Goal: Task Accomplishment & Management: Use online tool/utility

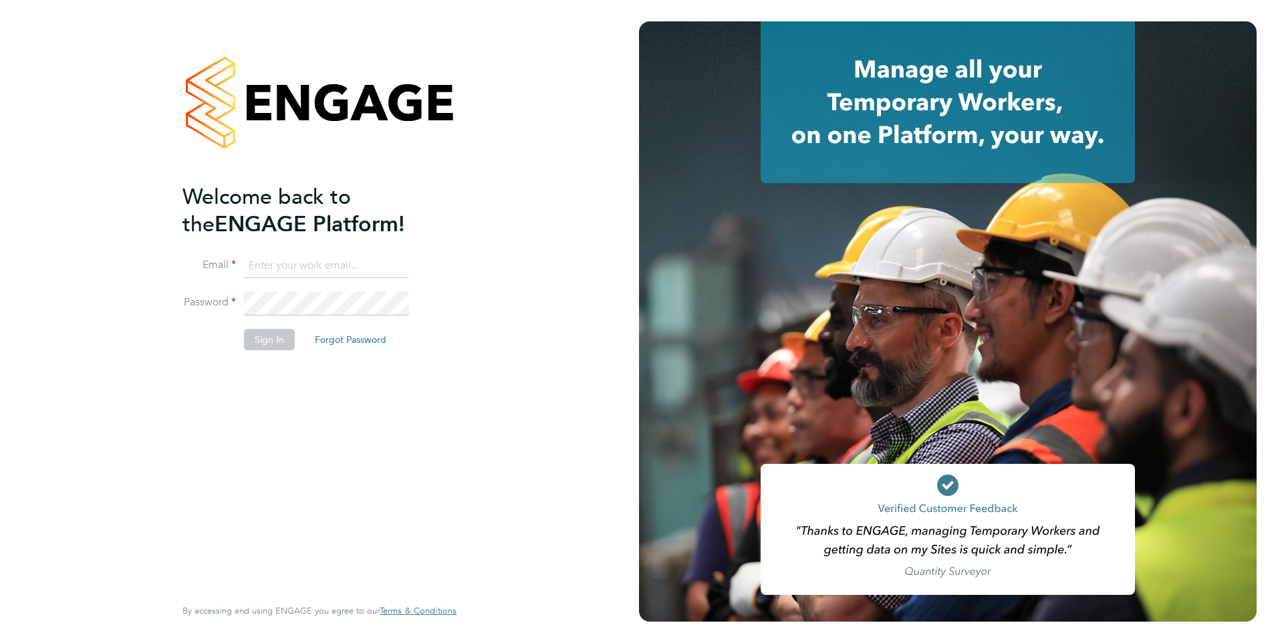
type input "george@mmpconsultancy.co.uk"
click at [269, 344] on button "Sign In" at bounding box center [269, 339] width 51 height 21
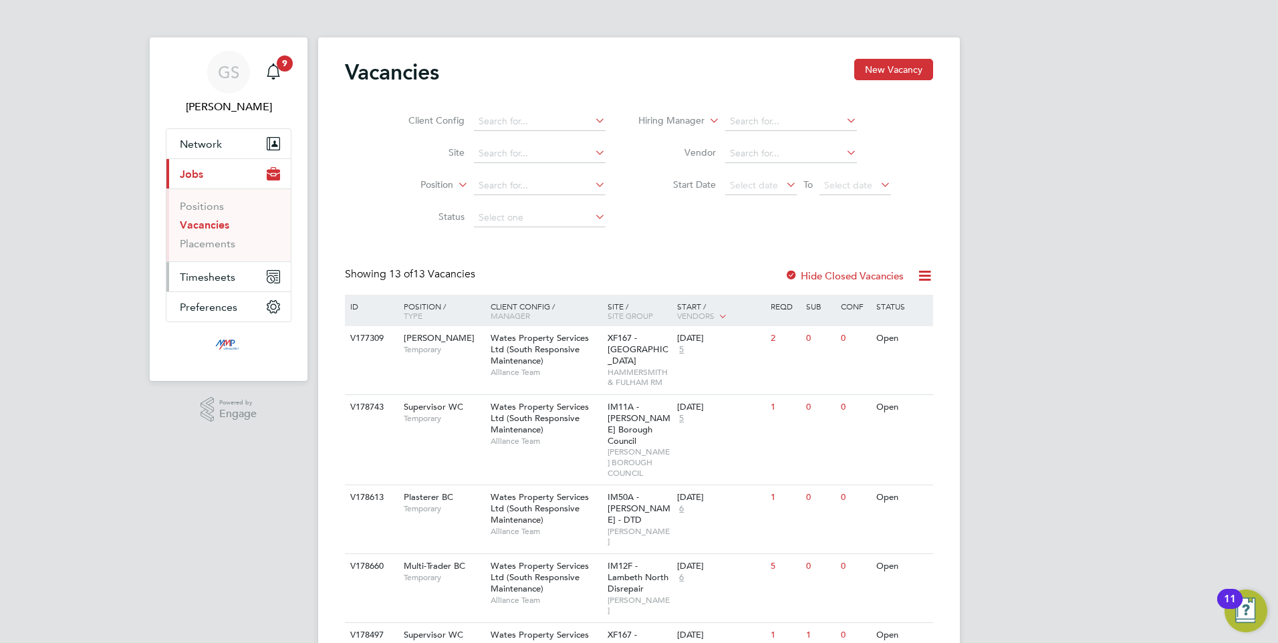
click at [201, 275] on span "Timesheets" at bounding box center [207, 277] width 55 height 13
click at [199, 233] on link "Timesheets" at bounding box center [207, 236] width 55 height 13
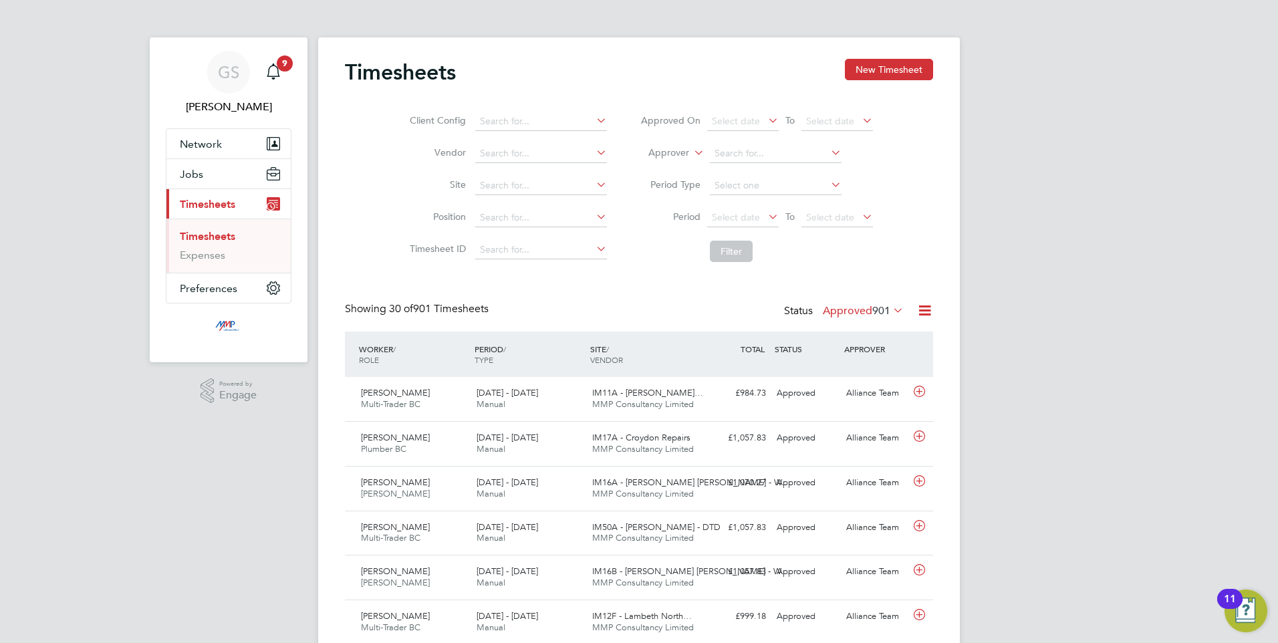
click at [923, 309] on icon at bounding box center [925, 310] width 17 height 17
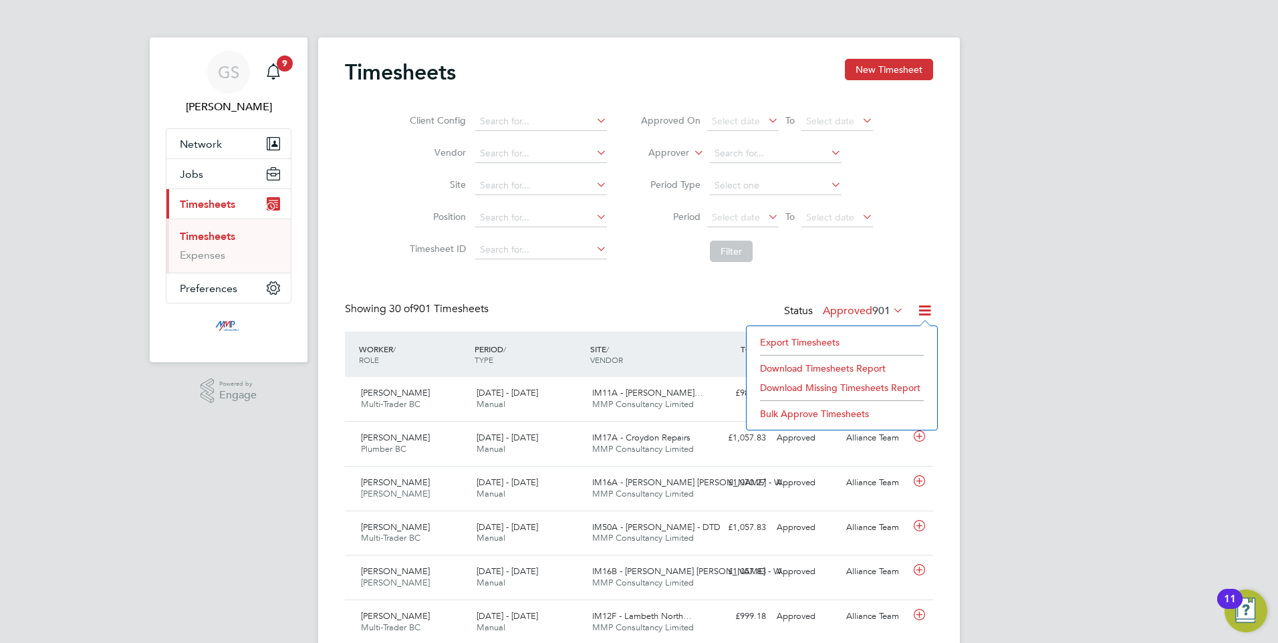
click at [780, 338] on li "Export Timesheets" at bounding box center [842, 342] width 177 height 19
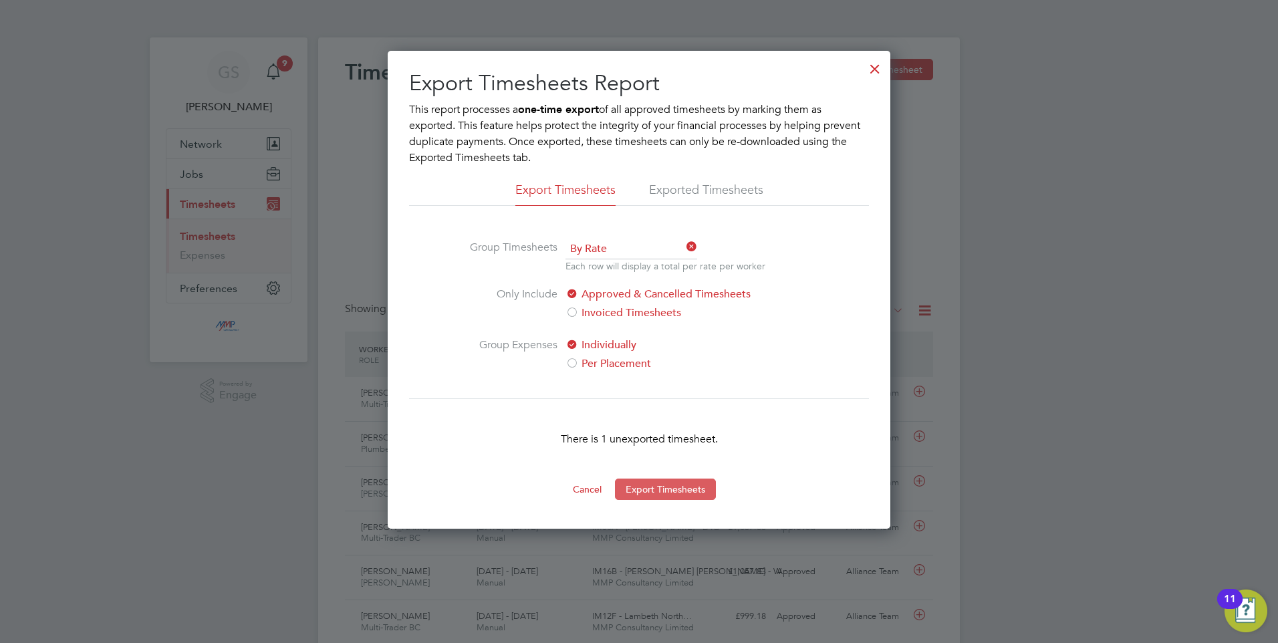
click at [653, 483] on button "Export Timesheets" at bounding box center [665, 489] width 101 height 21
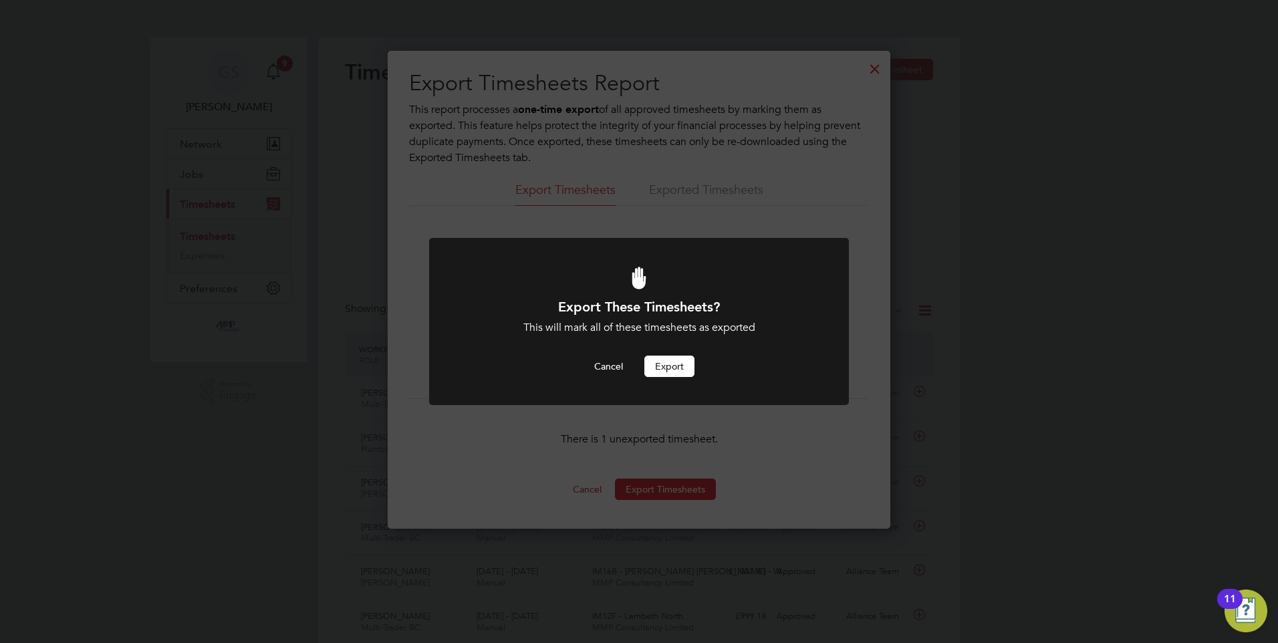
click at [683, 370] on button "Export" at bounding box center [670, 366] width 50 height 21
